Goal: Information Seeking & Learning: Find specific fact

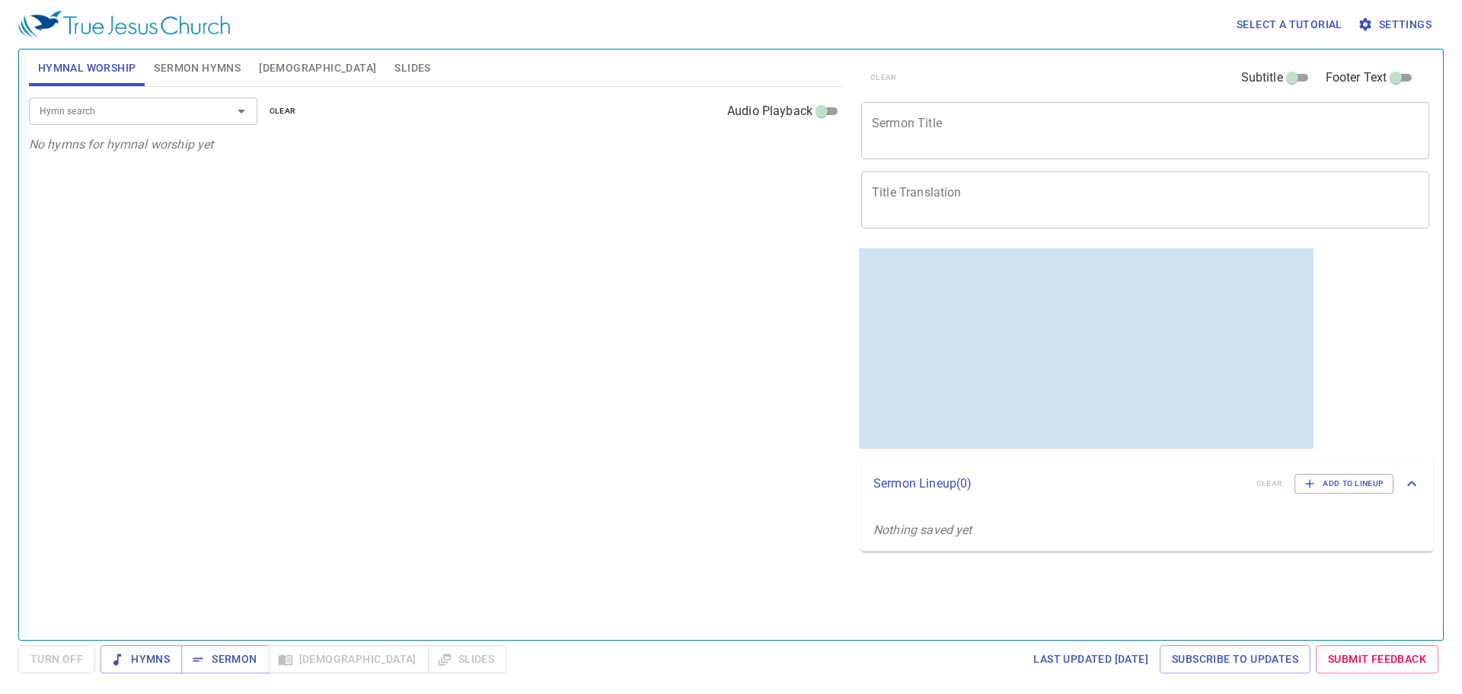
click at [277, 75] on span "Bible" at bounding box center [317, 68] width 117 height 19
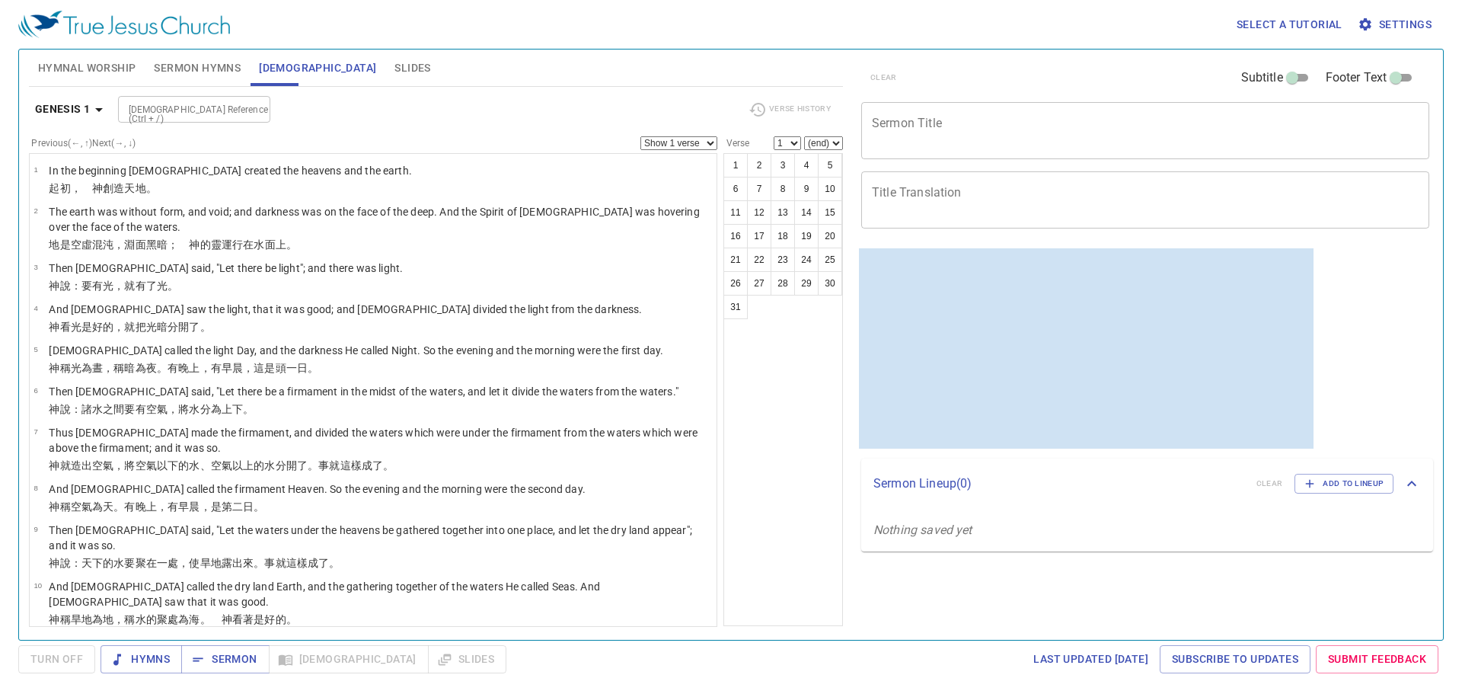
click at [250, 49] on button "Bible" at bounding box center [318, 67] width 136 height 37
click at [206, 110] on input "Bible Reference (Ctrl + /)" at bounding box center [182, 110] width 118 height 18
type input "john 14 17"
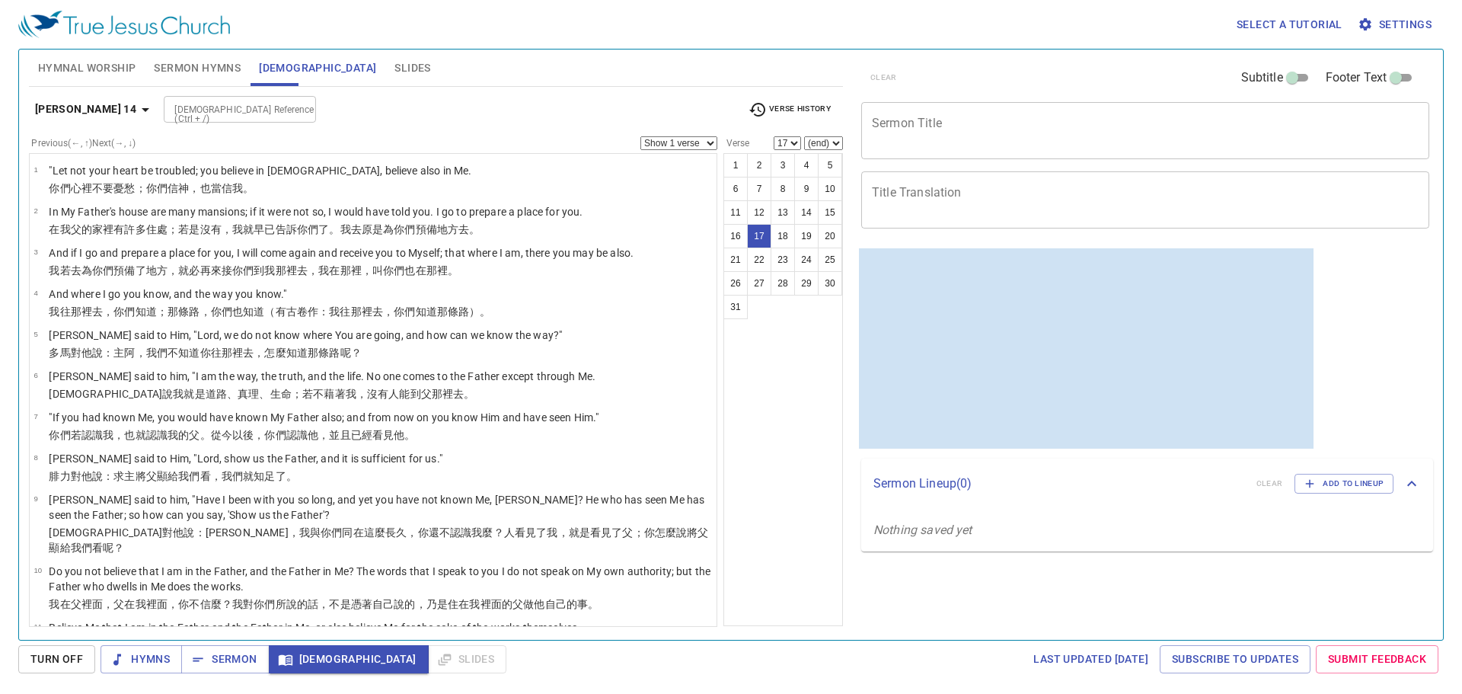
scroll to position [1, 0]
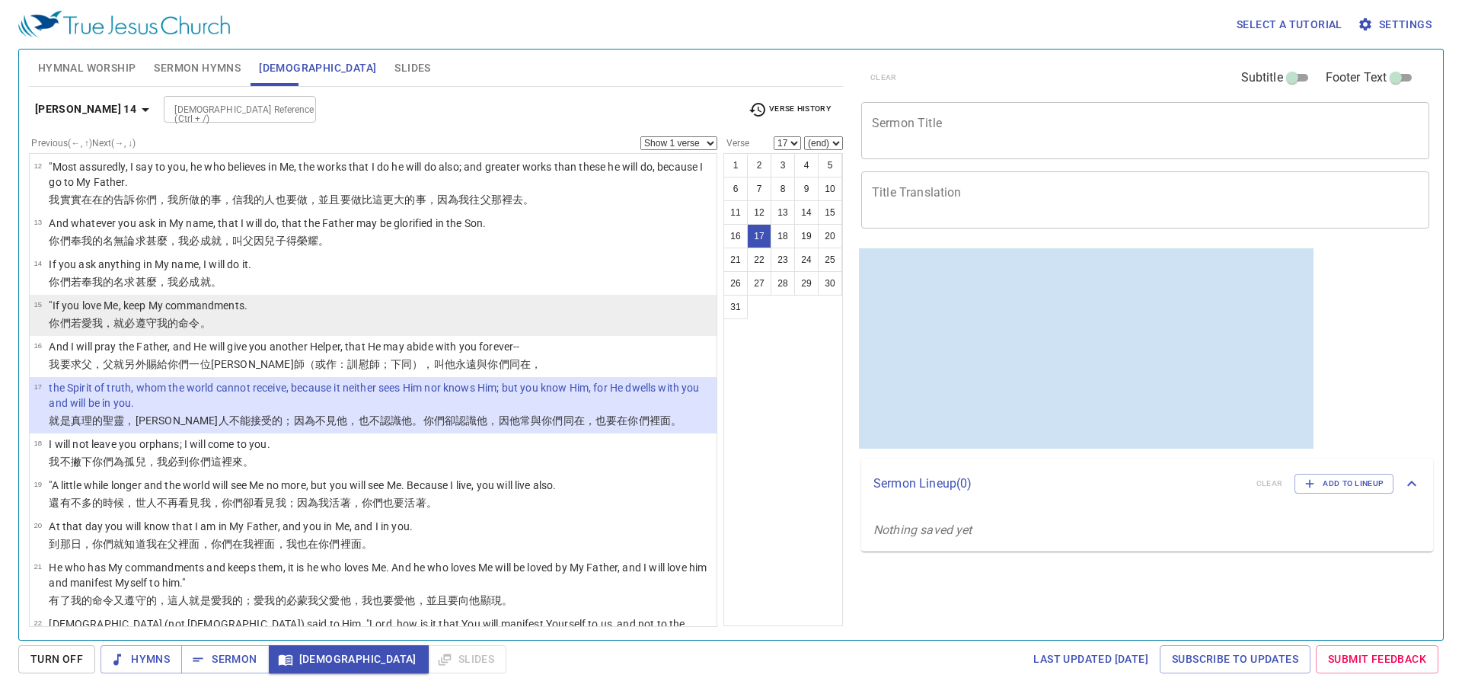
click at [241, 315] on p "你們若 愛 我 ，就必遵守 我 的命令 。" at bounding box center [148, 322] width 199 height 15
select select "15"
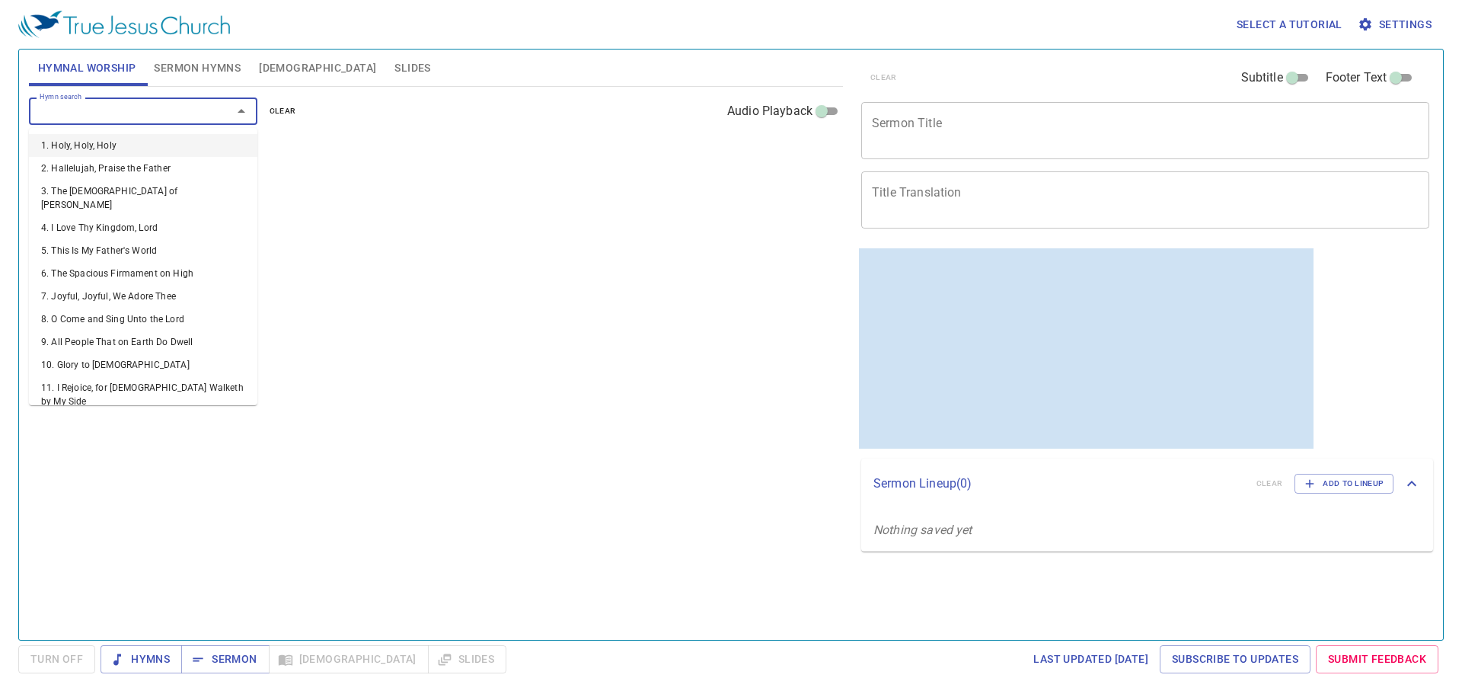
click at [117, 115] on input "Hymn search" at bounding box center [121, 111] width 174 height 18
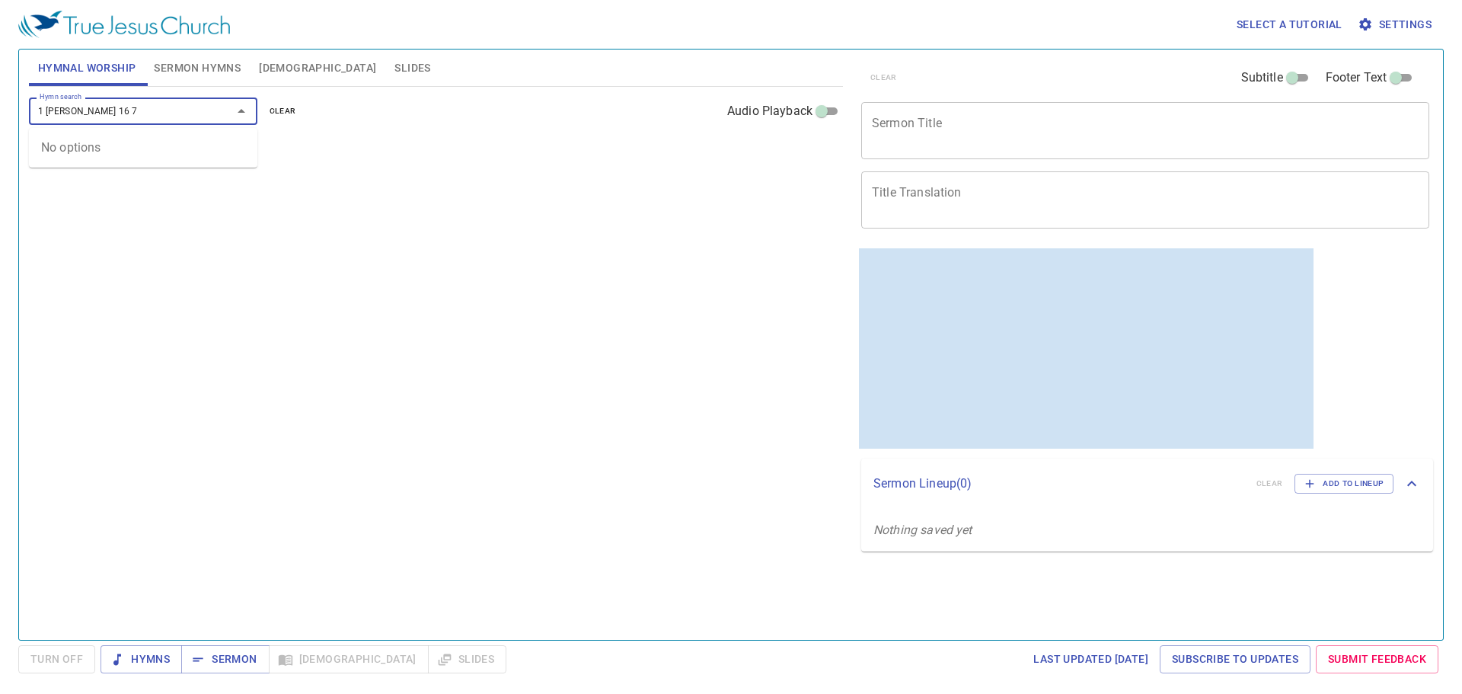
type input "1 sam 16 7"
click at [276, 69] on span "Bible" at bounding box center [317, 68] width 117 height 19
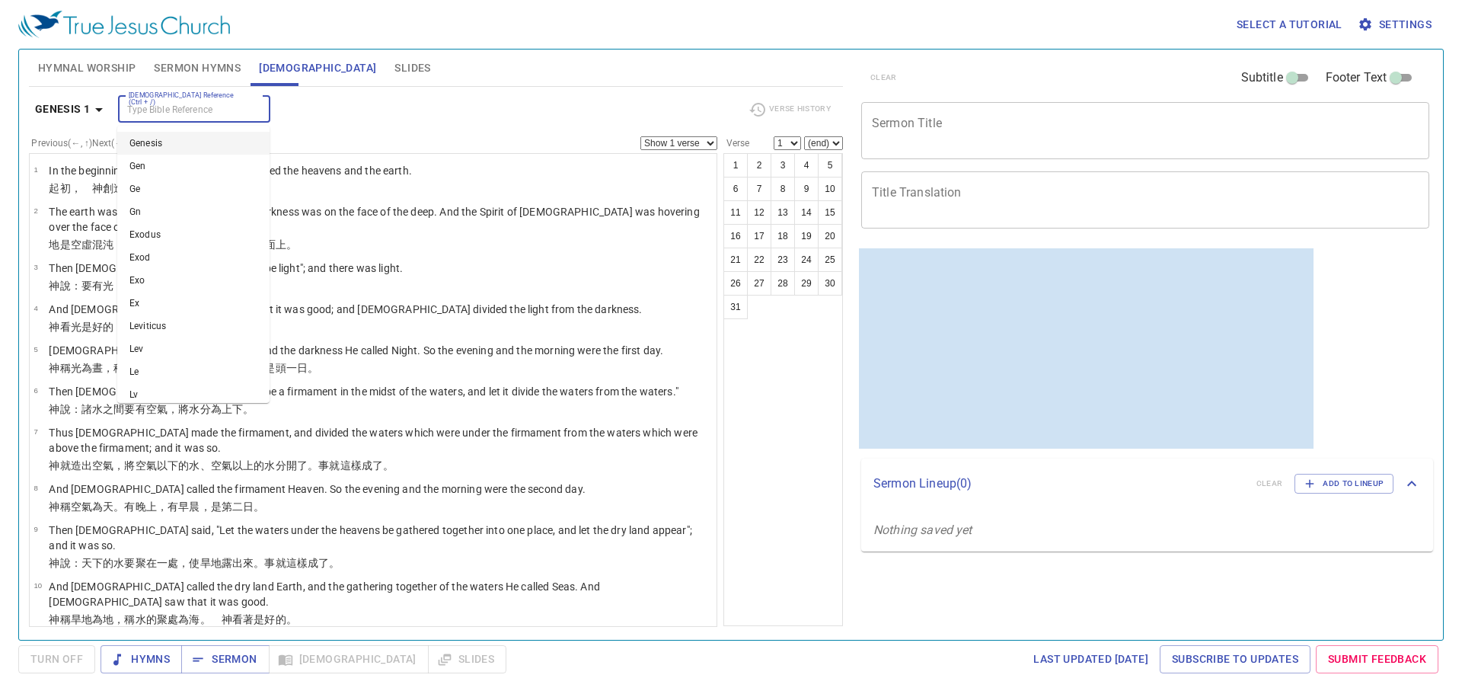
click at [222, 113] on input "Bible Reference (Ctrl + /)" at bounding box center [182, 110] width 118 height 18
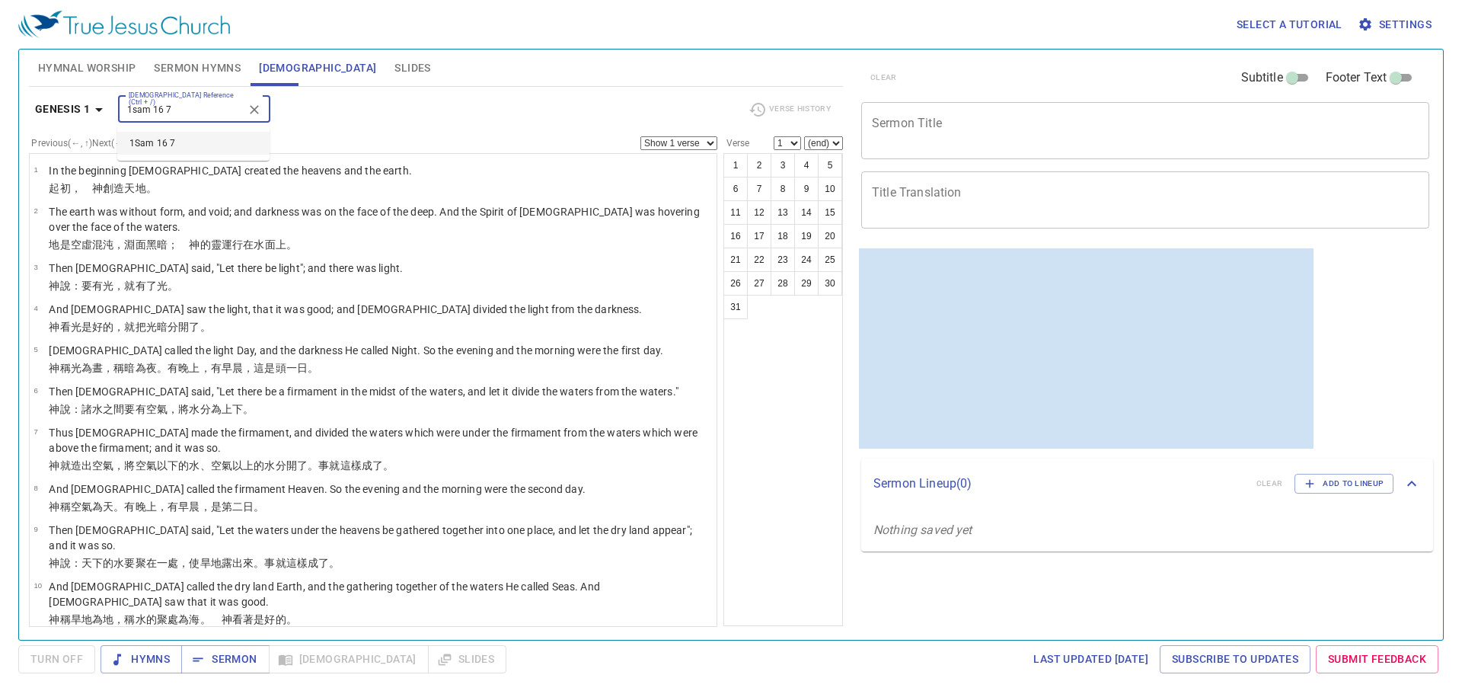
type input "1sam 16 7"
select select "7"
